Goal: Transaction & Acquisition: Purchase product/service

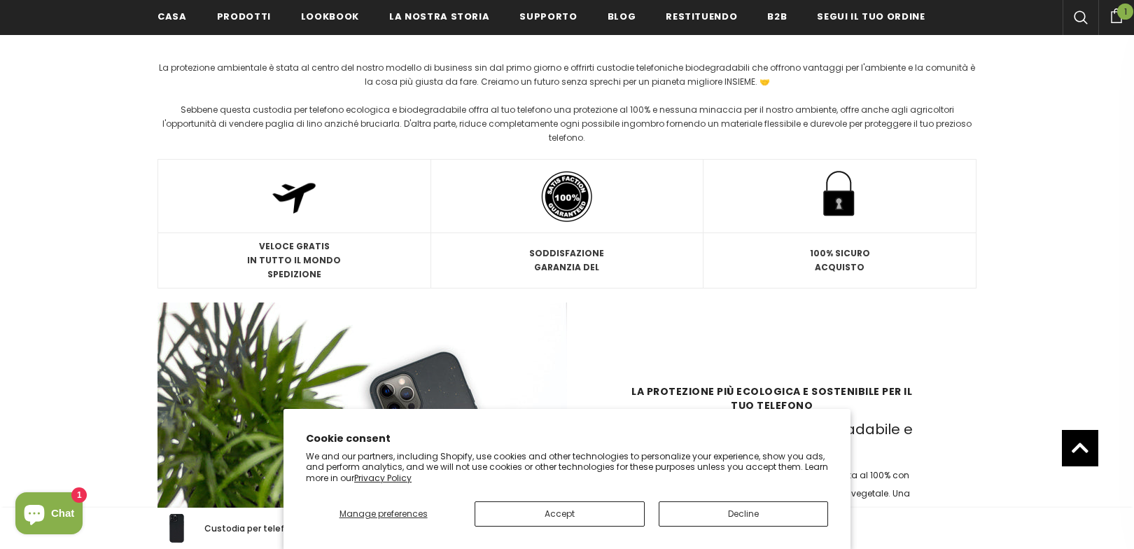
scroll to position [1647, 0]
